Goal: Task Accomplishment & Management: Manage account settings

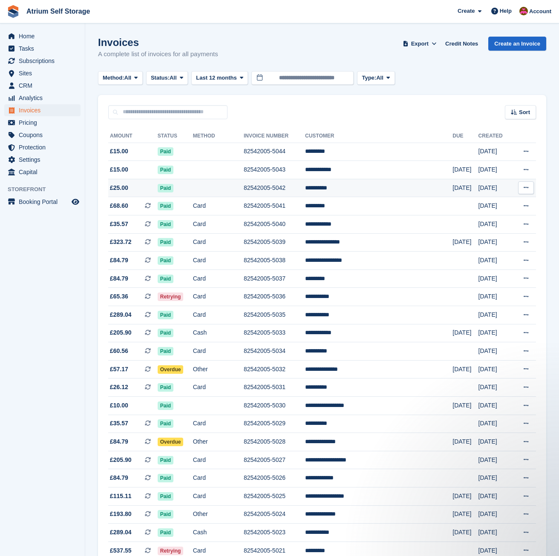
click at [235, 190] on td at bounding box center [218, 188] width 51 height 18
click at [292, 189] on td "82542005-5042" at bounding box center [274, 188] width 61 height 18
click at [172, 188] on span "Paid" at bounding box center [166, 188] width 16 height 9
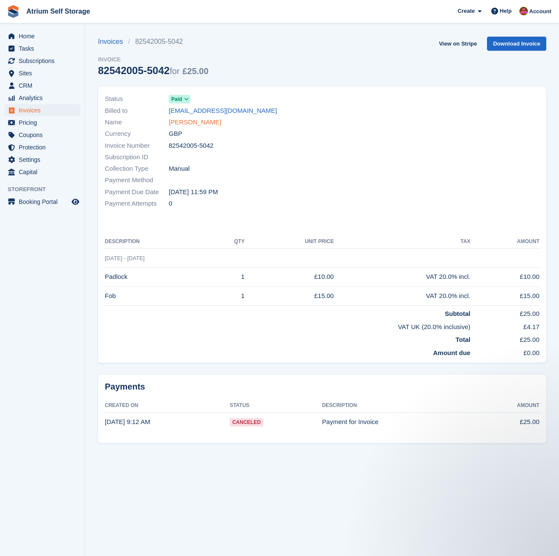
click at [184, 121] on link "Ian Turner" at bounding box center [195, 123] width 52 height 10
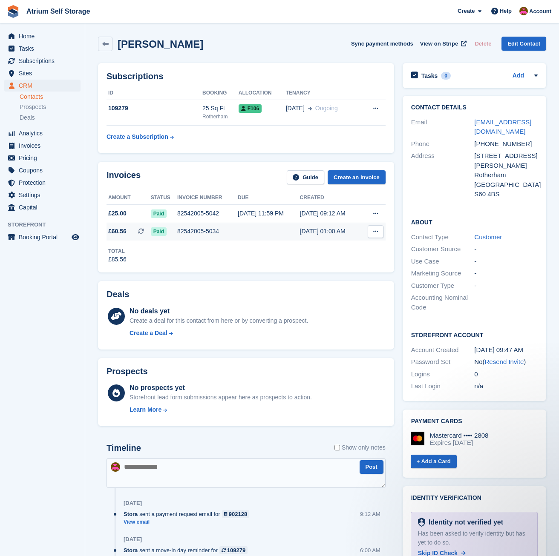
click at [211, 230] on div "82542005-5034" at bounding box center [207, 231] width 60 height 9
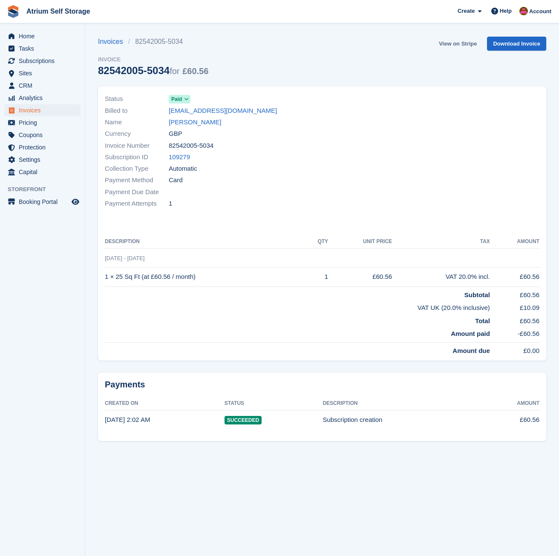
click at [461, 41] on link "View on Stripe" at bounding box center [457, 44] width 45 height 14
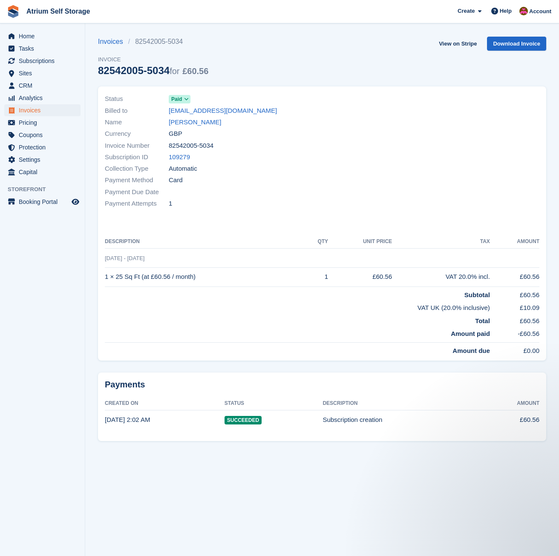
click at [330, 196] on div at bounding box center [433, 151] width 222 height 127
click at [196, 123] on link "[PERSON_NAME]" at bounding box center [195, 123] width 52 height 10
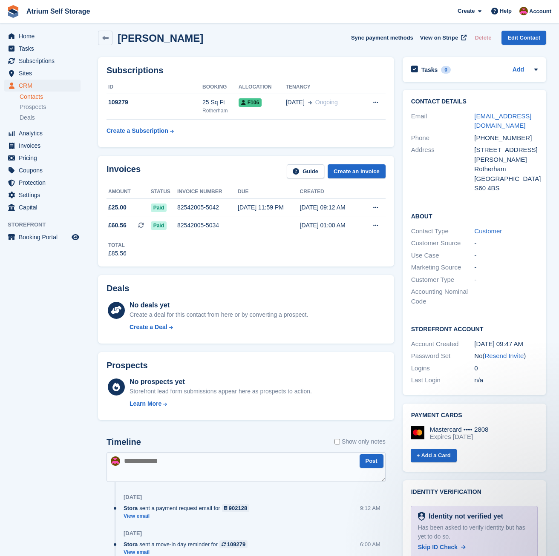
scroll to position [43, 0]
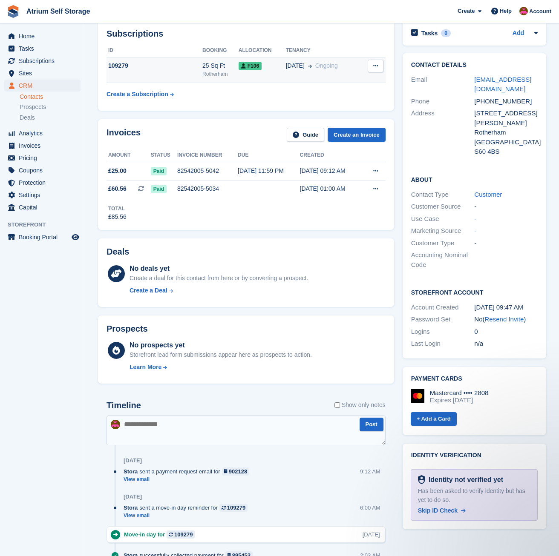
click at [294, 70] on span "[DATE]" at bounding box center [295, 65] width 19 height 9
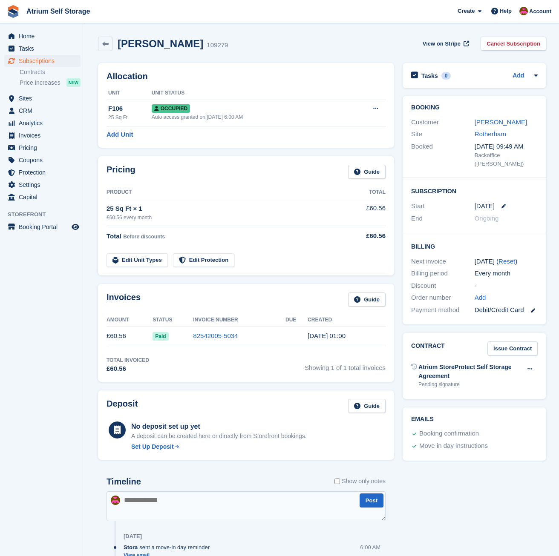
click at [517, 40] on link "Cancel Subscription" at bounding box center [514, 44] width 66 height 14
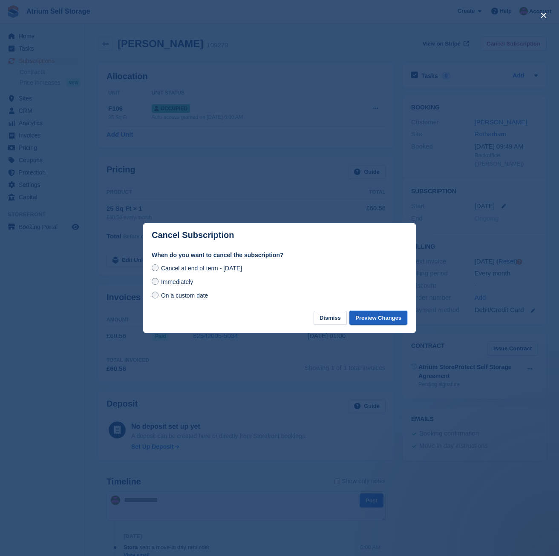
click at [371, 320] on button "Preview Changes" at bounding box center [378, 318] width 58 height 14
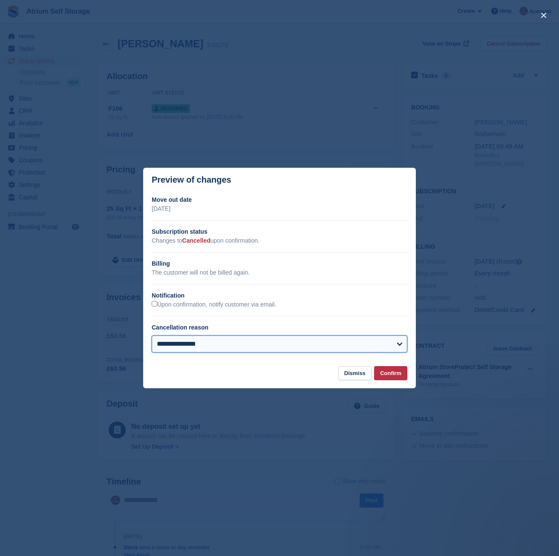
click at [262, 346] on select "**********" at bounding box center [280, 344] width 256 height 17
select select "**********"
click at [152, 337] on select "**********" at bounding box center [280, 344] width 256 height 17
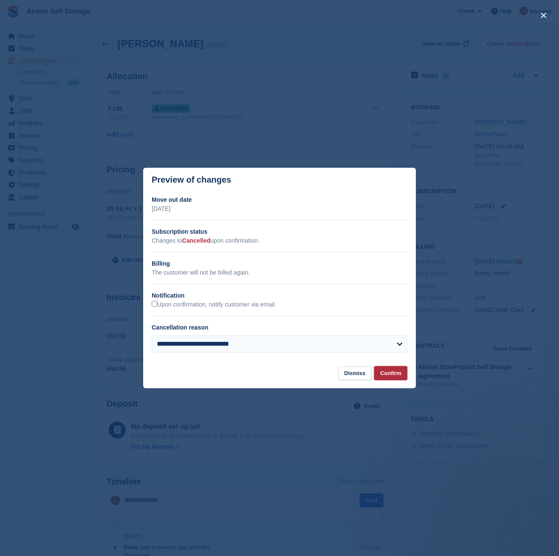
click at [395, 376] on button "Confirm" at bounding box center [390, 373] width 33 height 14
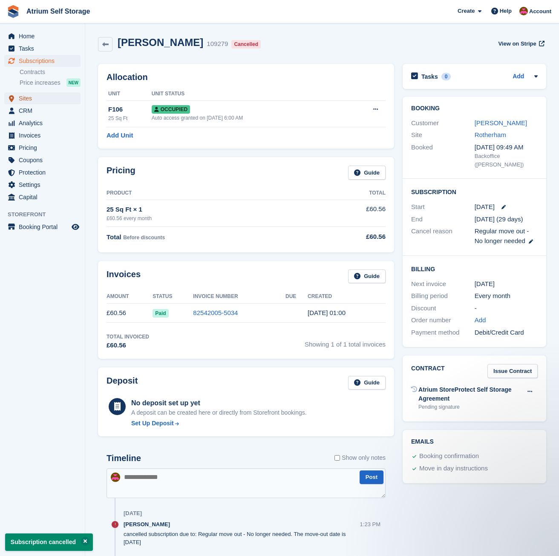
click at [41, 101] on span "Sites" at bounding box center [44, 98] width 51 height 12
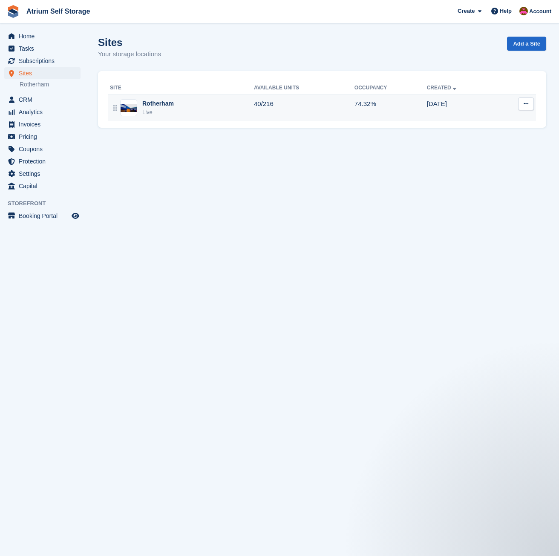
click at [211, 107] on div "Rotherham Live" at bounding box center [182, 107] width 144 height 17
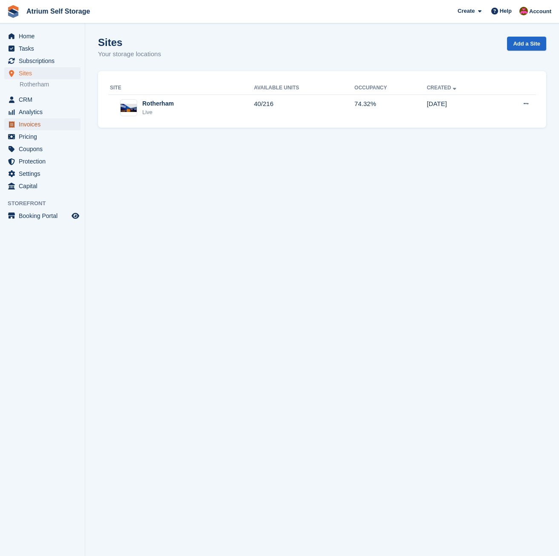
click at [39, 125] on span "Invoices" at bounding box center [44, 124] width 51 height 12
